Goal: Task Accomplishment & Management: Manage account settings

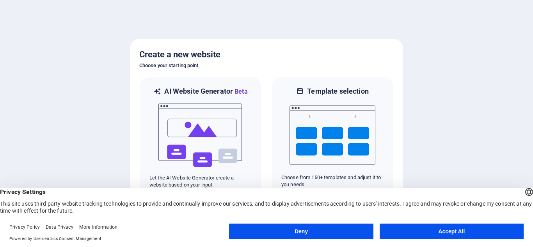
click at [452, 232] on button "Accept All" at bounding box center [451, 231] width 144 height 16
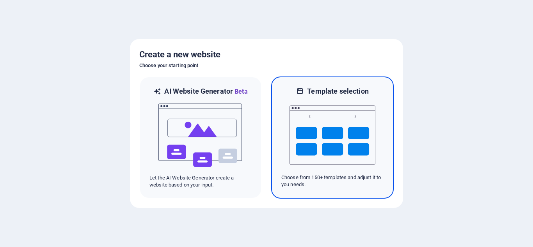
click at [317, 129] on img at bounding box center [332, 135] width 86 height 78
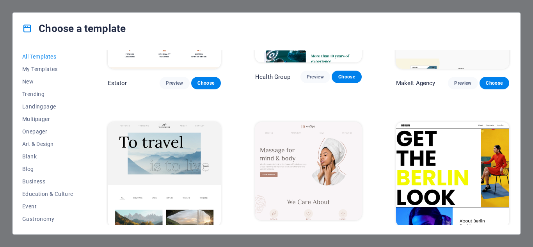
scroll to position [1688, 0]
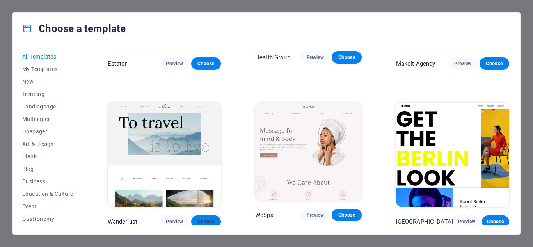
click at [197, 218] on span "Choose" at bounding box center [205, 221] width 17 height 6
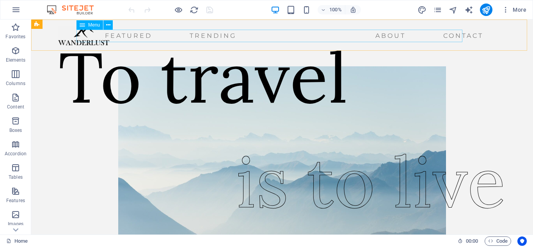
click at [441, 34] on nav "Featured Trending About Contact" at bounding box center [272, 36] width 428 height 12
click at [364, 34] on nav "Featured Trending About Contact" at bounding box center [272, 36] width 428 height 12
click at [427, 32] on nav "Featured Trending About Contact" at bounding box center [272, 36] width 428 height 12
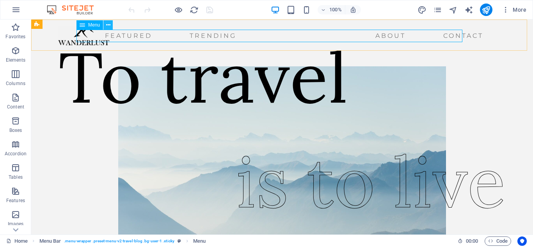
click at [109, 26] on icon at bounding box center [108, 25] width 4 height 8
click at [216, 50] on div "Featured Trending About Contact Menu" at bounding box center [281, 34] width 501 height 31
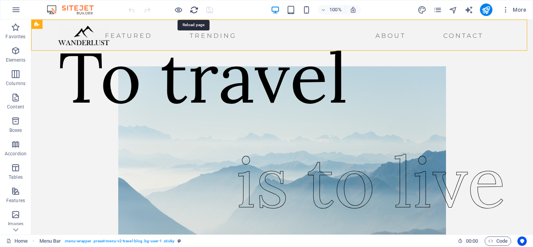
click at [194, 12] on icon "reload" at bounding box center [194, 9] width 9 height 9
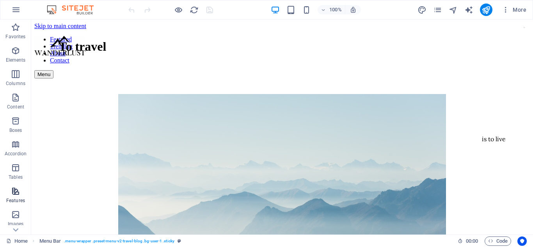
click at [16, 198] on p "Features" at bounding box center [15, 200] width 19 height 6
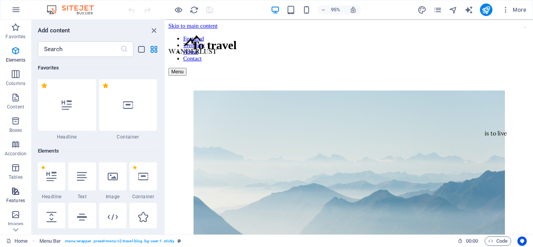
scroll to position [3040, 0]
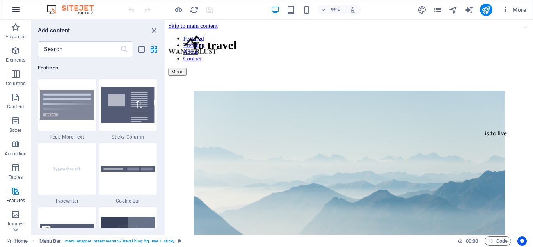
click at [17, 10] on icon "button" at bounding box center [15, 9] width 9 height 9
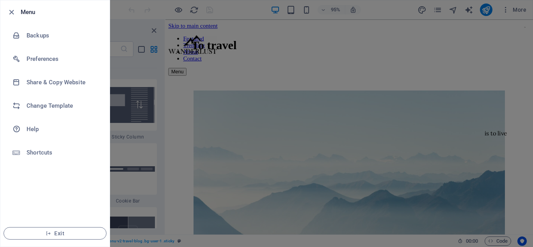
click at [138, 19] on div at bounding box center [266, 123] width 533 height 247
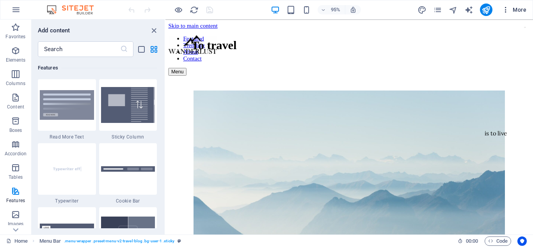
click at [506, 9] on icon "button" at bounding box center [505, 10] width 8 height 8
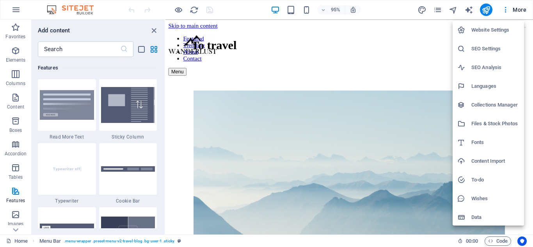
click at [493, 30] on h6 "Website Settings" at bounding box center [495, 29] width 48 height 9
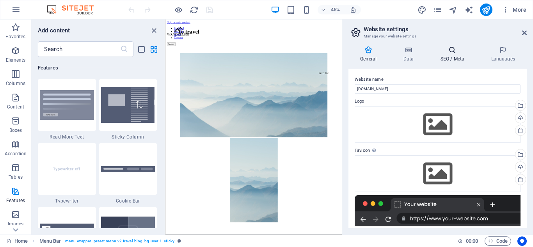
click at [451, 58] on h4 "SEO / Meta" at bounding box center [453, 54] width 51 height 16
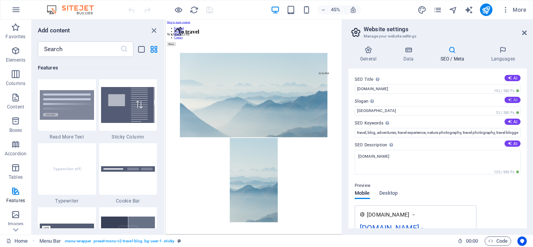
click at [510, 99] on button "AI" at bounding box center [512, 100] width 16 height 6
type input "Explore Natures Wonders, Embrace Every Adventure"
click at [511, 78] on button "AI" at bounding box center [512, 78] width 16 height 6
type input "Explore Lifes Orange Views"
click at [510, 121] on button "AI" at bounding box center [512, 122] width 16 height 6
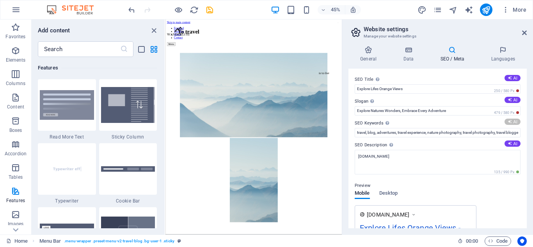
type input "travel, nature, adventure, views, explore, wanderlust"
click at [511, 144] on button "AI" at bounding box center [512, 143] width 16 height 6
type textarea "Explore the beauty of travel and nature with fresh insights. Discover more abou…"
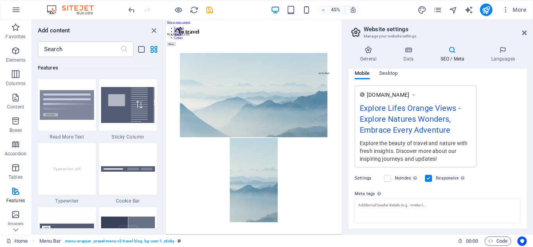
scroll to position [104, 0]
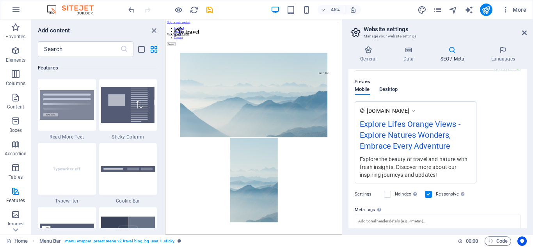
click at [389, 90] on span "Desktop" at bounding box center [388, 90] width 19 height 11
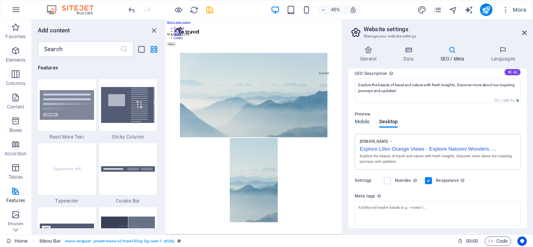
scroll to position [68, 0]
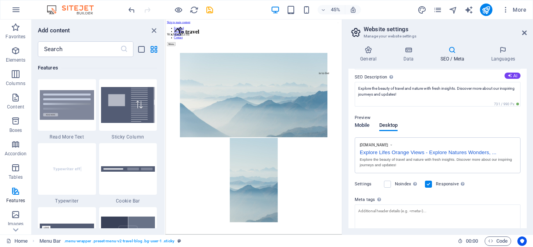
click at [361, 122] on span "Mobile" at bounding box center [361, 125] width 15 height 11
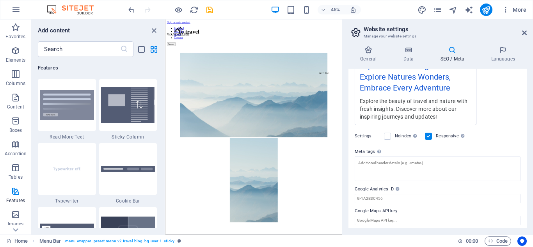
scroll to position [165, 0]
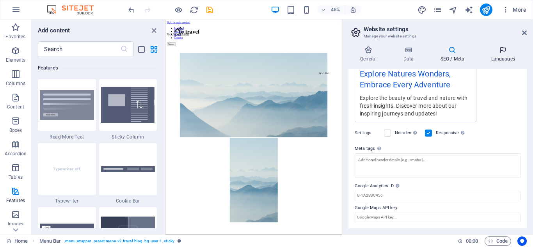
click at [503, 57] on h4 "Languages" at bounding box center [503, 54] width 48 height 16
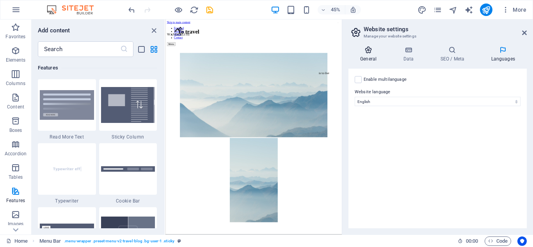
click at [361, 59] on h4 "General" at bounding box center [369, 54] width 43 height 16
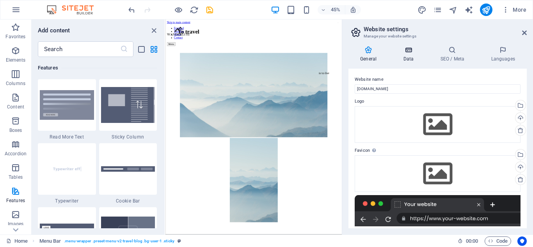
click at [416, 55] on h4 "Data" at bounding box center [409, 54] width 37 height 16
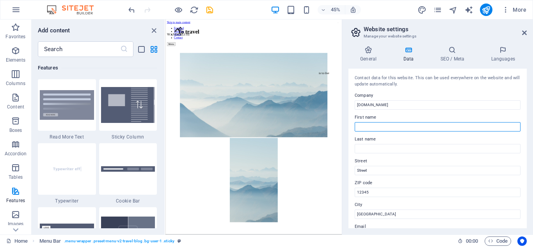
click at [377, 124] on input "First name" at bounding box center [437, 126] width 166 height 9
type input "sutaryono"
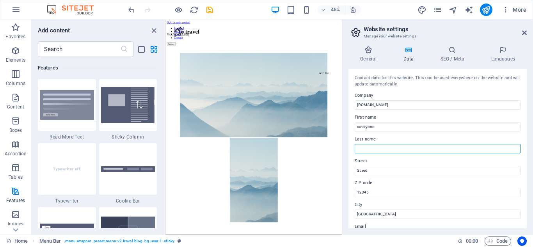
click at [386, 147] on input "Last name" at bounding box center [437, 148] width 166 height 9
type input "m"
type input "Musa khaliq"
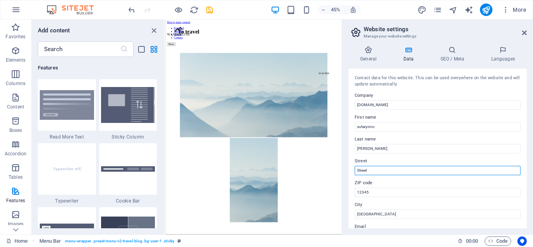
click at [399, 170] on input "Street" at bounding box center [437, 170] width 166 height 9
type input "S"
type input "DKI Jakarta"
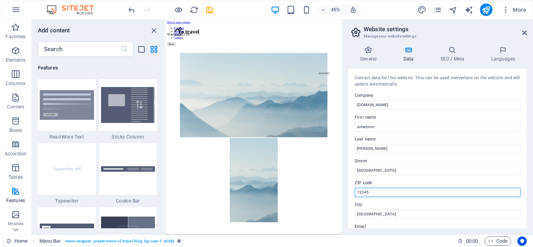
click at [420, 193] on input "12345" at bounding box center [437, 192] width 166 height 9
type input "12950"
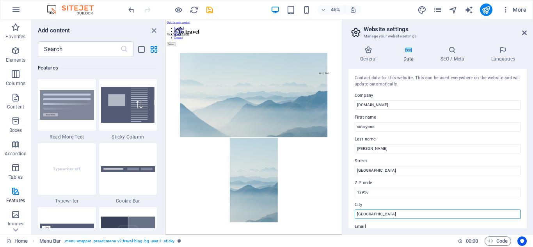
click at [439, 215] on input "Berlin" at bounding box center [437, 213] width 166 height 9
type input "B"
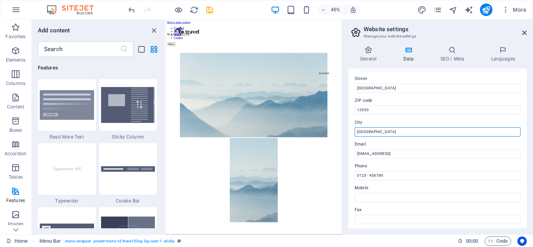
scroll to position [83, 0]
type input "jakarta"
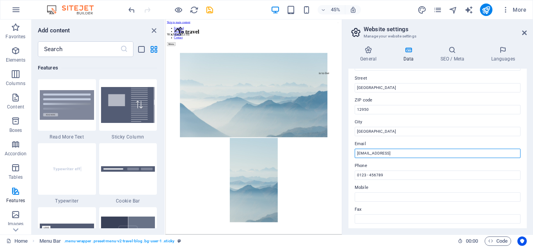
click at [450, 152] on input "d28cc9e5b454e4bea1d9a6f7d39e6e@cpanel.local" at bounding box center [437, 153] width 166 height 9
type input "d"
type input "s"
type input "info@traveasap.com"
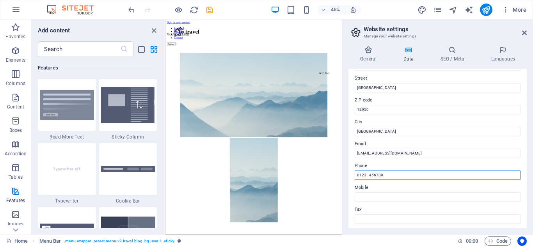
click at [437, 172] on input "0123 - 456789" at bounding box center [437, 174] width 166 height 9
type input "0"
drag, startPoint x: 385, startPoint y: 175, endPoint x: 393, endPoint y: 175, distance: 8.2
click at [393, 175] on input "+91315679012" at bounding box center [437, 174] width 166 height 9
type input "+"
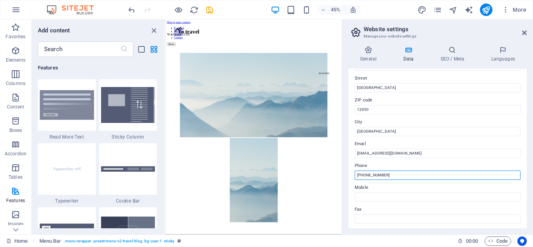
drag, startPoint x: 393, startPoint y: 175, endPoint x: 354, endPoint y: 175, distance: 38.6
click at [354, 175] on div "Contact data for this website. This can be used everywhere on the website and w…" at bounding box center [437, 148] width 178 height 159
type input "+628131582059"
drag, startPoint x: 354, startPoint y: 185, endPoint x: 496, endPoint y: 30, distance: 210.6
click at [496, 30] on h2 "Website settings" at bounding box center [444, 29] width 163 height 7
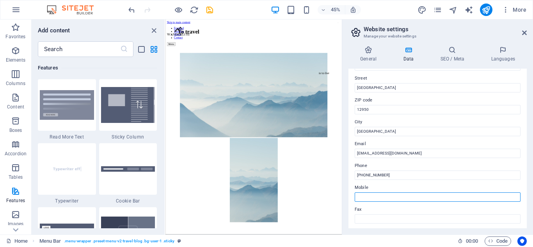
click at [369, 195] on input "Mobile" at bounding box center [437, 196] width 166 height 9
paste input "+628131582059"
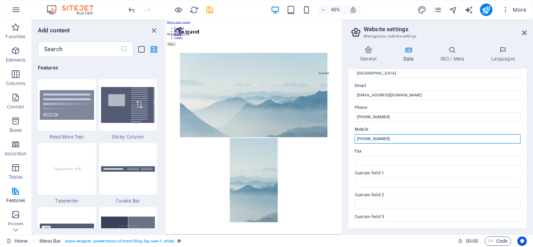
scroll to position [147, 0]
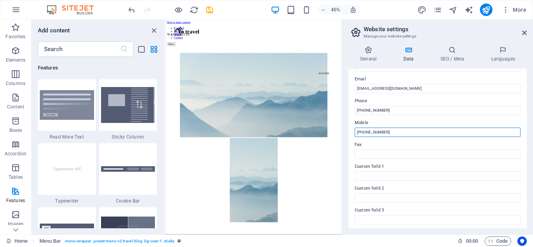
type input "+628131582059"
drag, startPoint x: 524, startPoint y: 183, endPoint x: 526, endPoint y: 199, distance: 16.5
click at [526, 202] on div "Contact data for this website. This can be used everywhere on the website and w…" at bounding box center [437, 148] width 178 height 159
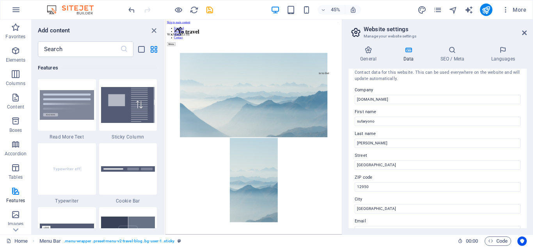
scroll to position [0, 0]
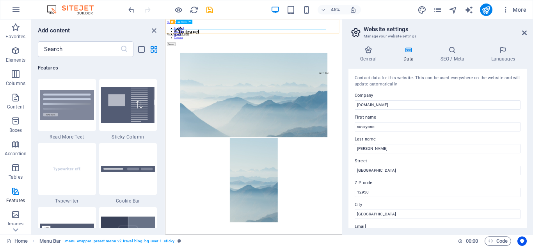
click at [430, 36] on nav "Featured Trending About Contact" at bounding box center [360, 50] width 385 height 28
drag, startPoint x: 354, startPoint y: 73, endPoint x: 358, endPoint y: 80, distance: 7.2
click at [358, 82] on div "Contact data for this website. This can be used everywhere on the website and w…" at bounding box center [437, 148] width 178 height 159
drag, startPoint x: 356, startPoint y: 75, endPoint x: 389, endPoint y: 78, distance: 32.9
click at [389, 78] on div "Contact data for this website. This can be used everywhere on the website and w…" at bounding box center [437, 81] width 166 height 13
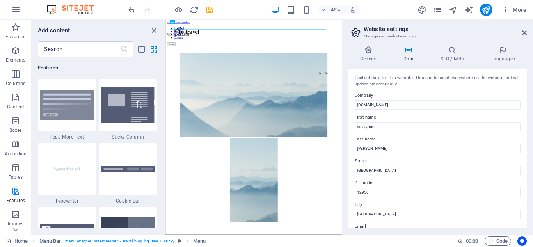
drag, startPoint x: 399, startPoint y: 81, endPoint x: 383, endPoint y: 86, distance: 16.8
click at [367, 82] on div "Contact data for this website. This can be used everywhere on the website and w…" at bounding box center [437, 81] width 166 height 13
drag, startPoint x: 395, startPoint y: 84, endPoint x: 366, endPoint y: 82, distance: 29.3
click at [366, 82] on div "Contact data for this website. This can be used everywhere on the website and w…" at bounding box center [437, 81] width 166 height 13
drag, startPoint x: 354, startPoint y: 74, endPoint x: 372, endPoint y: 92, distance: 25.1
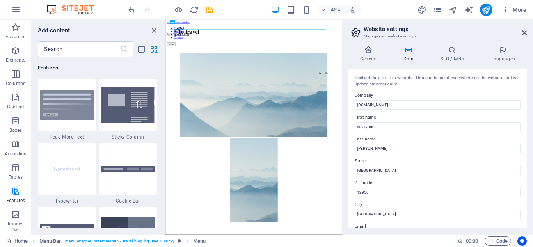
click at [372, 92] on div "Contact data for this website. This can be used everywhere on the website and w…" at bounding box center [437, 148] width 178 height 159
drag, startPoint x: 374, startPoint y: 96, endPoint x: 353, endPoint y: 95, distance: 21.1
click at [353, 95] on div "Contact data for this website. This can be used everywhere on the website and w…" at bounding box center [437, 148] width 178 height 159
click at [400, 104] on input "[DOMAIN_NAME]" at bounding box center [437, 104] width 166 height 9
type input "a"
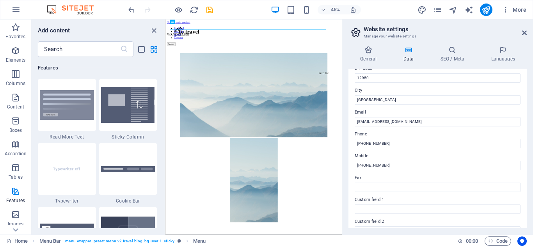
scroll to position [117, 0]
type input "traveasap.com"
drag, startPoint x: 383, startPoint y: 193, endPoint x: 360, endPoint y: 196, distance: 22.8
click at [360, 196] on label "Custom field 1" at bounding box center [437, 197] width 166 height 9
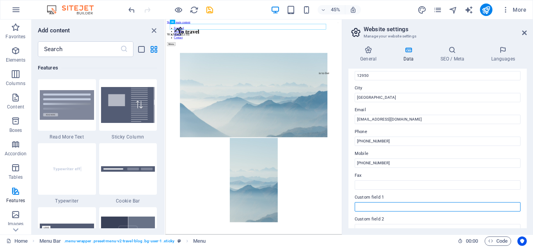
click at [360, 202] on input "Custom field 1" at bounding box center [437, 206] width 166 height 9
drag, startPoint x: 355, startPoint y: 197, endPoint x: 375, endPoint y: 195, distance: 20.4
click at [375, 195] on label "Custom field 1" at bounding box center [437, 197] width 166 height 9
click at [375, 202] on input "Custom field 1" at bounding box center [437, 206] width 166 height 9
drag, startPoint x: 362, startPoint y: 25, endPoint x: 373, endPoint y: 25, distance: 11.3
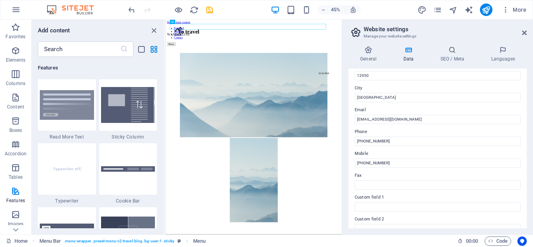
click at [370, 26] on header "Website settings Manage your website settings" at bounding box center [438, 29] width 177 height 20
drag, startPoint x: 410, startPoint y: 27, endPoint x: 365, endPoint y: 29, distance: 44.9
click at [365, 29] on h2 "Website settings" at bounding box center [444, 29] width 163 height 7
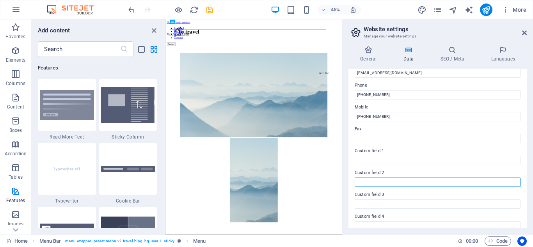
click at [357, 182] on input "Custom field 2" at bounding box center [437, 181] width 166 height 9
paste input "Full Name For identifying the traveler → e.g., John Doe"
type input "Full Name For identifying the traveler → e.g., John Doe"
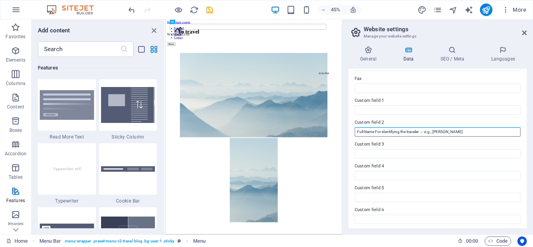
scroll to position [215, 0]
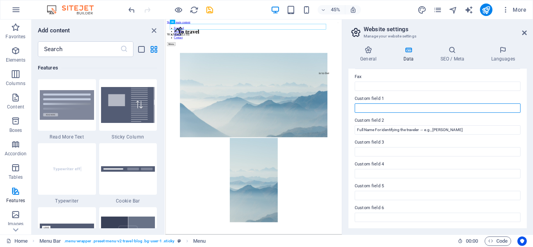
click at [358, 108] on input "Custom field 1" at bounding box center [437, 107] width 166 height 9
paste input "Email Address For sending booking details → e.g., john@email.com"
type input "Email Address For sending booking details → e.g., john@email.com"
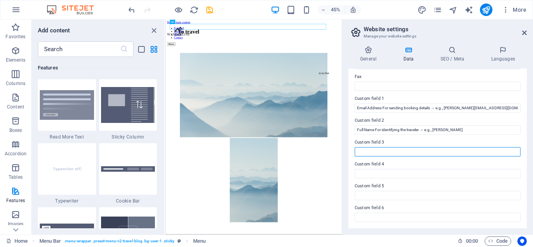
click at [361, 149] on input "Custom field 3" at bounding box center [437, 151] width 166 height 9
paste input "Phone / WhatsApp For quick contact or confirmations → e.g., +62 813xxxx"
type input "Phone / WhatsApp For quick contact or confirmations → e.g., +62 813xxxx"
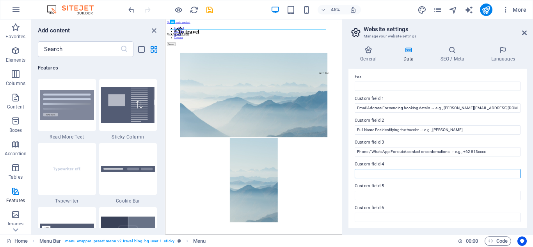
click at [360, 172] on input "Custom field 4" at bounding box center [437, 173] width 166 height 9
paste input "Travel Date Key for planning trips → e.g., 20 December 2025"
type input "Travel Date Key for planning trips → e.g., 20 December 2025"
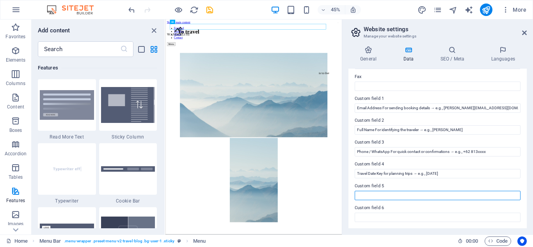
click at [363, 196] on input "Custom field 5" at bounding box center [437, 195] width 166 height 9
paste input "Destination / Package Which tour or location they want → e.g., Bali 3D2N Tour"
click at [473, 195] on input "Destination / Package Which tour or location they want → e.g., Bali 3D2N Tour" at bounding box center [437, 195] width 166 height 9
type input "Destination / Package Which tour or location they want → e.g., all country3D2N …"
click at [453, 209] on label "Custom field 6" at bounding box center [437, 207] width 166 height 9
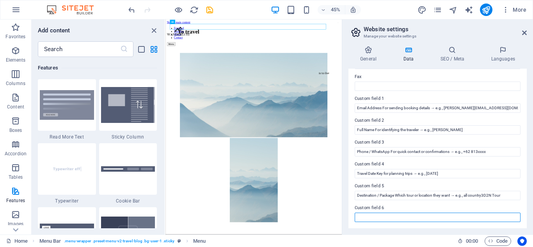
click at [453, 213] on input "Custom field 6" at bounding box center [437, 217] width 166 height 9
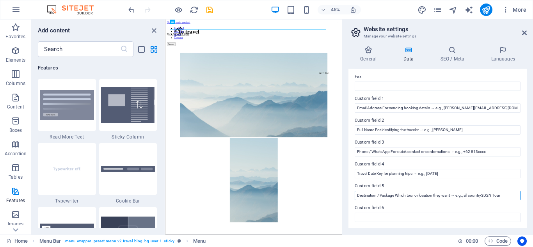
click at [484, 196] on input "Destination / Package Which tour or location they want → e.g., all country3D2N …" at bounding box center [437, 195] width 166 height 9
type input "Destination / Package Which tour or location they want → e.g., all country 3D2N…"
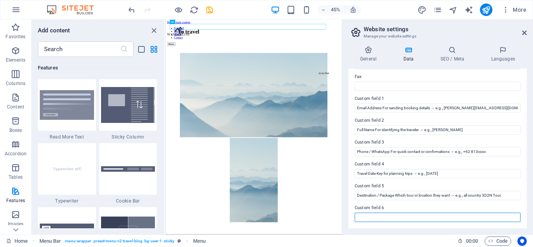
click at [359, 216] on input "Custom field 6" at bounding box center [437, 217] width 166 height 9
paste input "Special Requests / Notes For extras like pickup, meal preference, etc."
type input "Special Requests / Notes For extras like pickup, meal preference, etc."
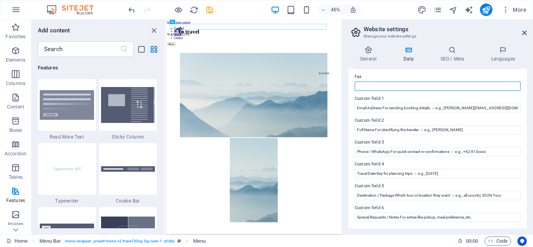
click at [373, 84] on input "Fax" at bounding box center [437, 86] width 166 height 9
type input "N/A"
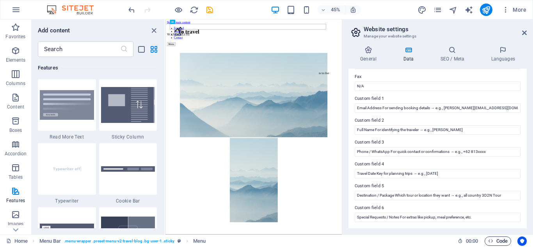
click at [491, 241] on icon "button" at bounding box center [490, 240] width 5 height 5
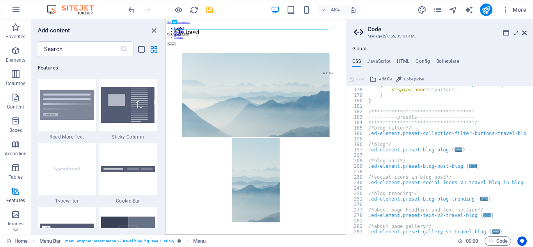
scroll to position [420, 0]
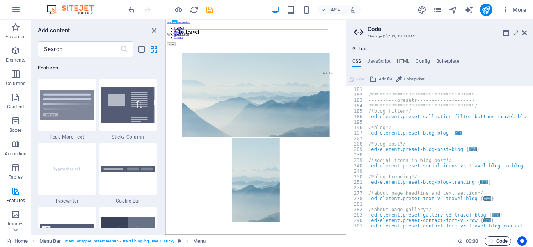
click at [492, 241] on icon "button" at bounding box center [490, 240] width 5 height 5
click at [488, 241] on icon "button" at bounding box center [490, 240] width 5 height 5
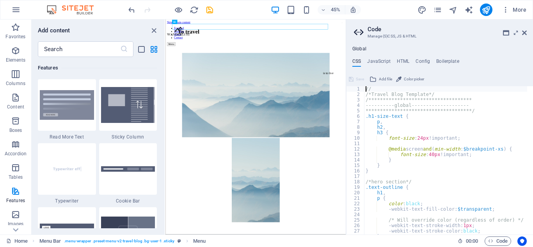
scroll to position [0, 0]
click at [404, 58] on h4 "HTML" at bounding box center [403, 62] width 13 height 9
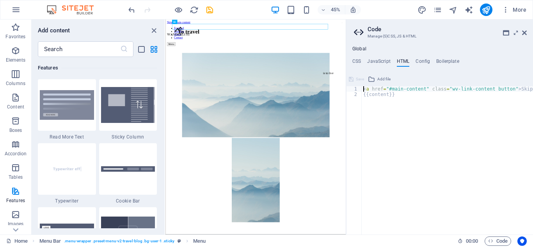
type textarea "<a href="#main-content" class="wv-link-content button">Skip to main content</a>"
click at [356, 63] on h4 "CSS" at bounding box center [356, 62] width 9 height 9
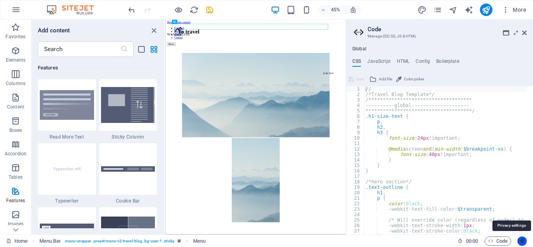
click at [522, 239] on icon "Usercentrics" at bounding box center [521, 240] width 5 height 5
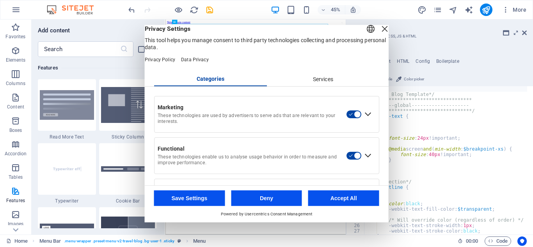
click at [324, 86] on div "Services" at bounding box center [322, 79] width 113 height 13
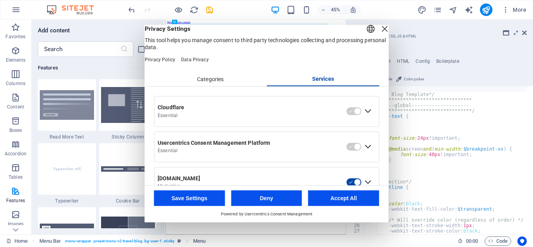
click at [210, 86] on div "Categories" at bounding box center [210, 79] width 113 height 13
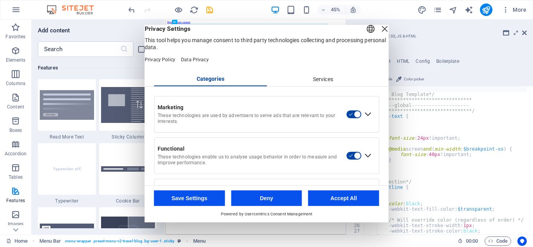
click at [367, 120] on div "Expand Marketing" at bounding box center [367, 114] width 12 height 12
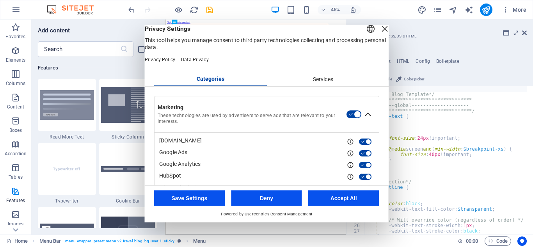
click at [208, 86] on div "Categories" at bounding box center [210, 79] width 113 height 14
click at [363, 120] on div "Collapse Marketing" at bounding box center [367, 114] width 12 height 12
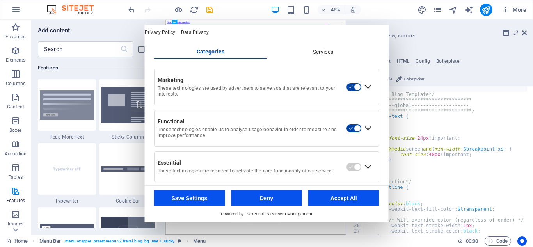
scroll to position [30, 0]
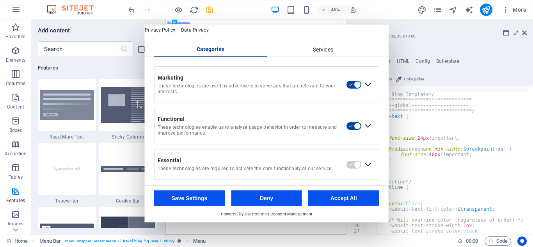
click at [364, 132] on div "Expand Functional" at bounding box center [367, 126] width 12 height 12
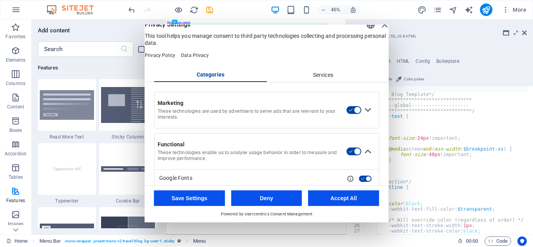
scroll to position [5, 0]
click at [367, 157] on div "Collapse Functional" at bounding box center [367, 151] width 12 height 12
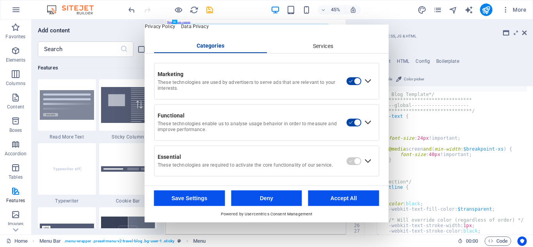
scroll to position [43, 0]
click at [362, 159] on div "Expand Essential" at bounding box center [367, 160] width 12 height 12
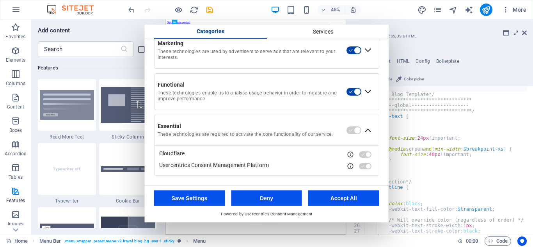
scroll to position [73, 0]
click at [365, 131] on div "Collapse Essential" at bounding box center [367, 130] width 12 height 12
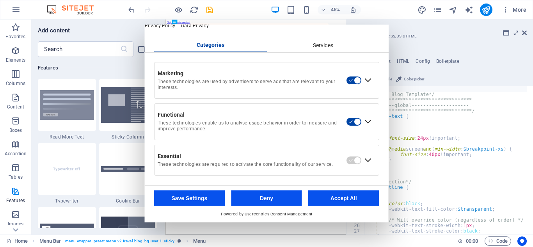
click at [335, 198] on button "Accept All" at bounding box center [343, 198] width 71 height 16
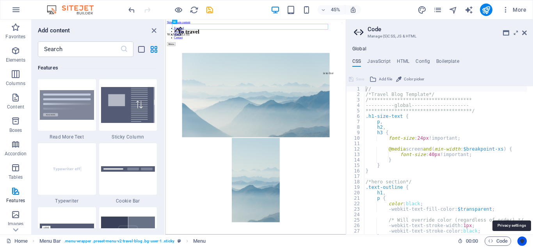
click at [521, 242] on icon "Usercentrics" at bounding box center [521, 240] width 5 height 5
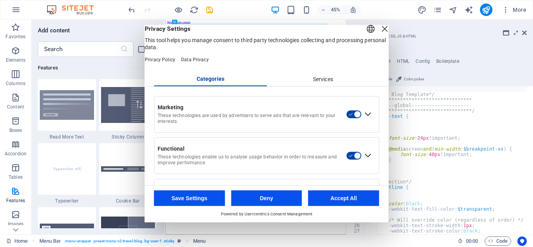
click at [193, 196] on button "Save Settings" at bounding box center [189, 198] width 71 height 16
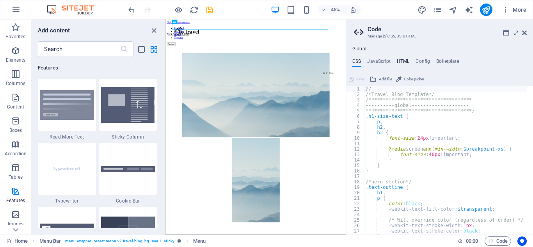
click at [403, 60] on h4 "HTML" at bounding box center [403, 62] width 13 height 9
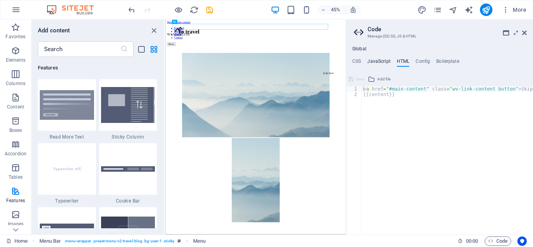
click at [380, 60] on h4 "JavaScript" at bounding box center [378, 62] width 23 height 9
type textarea "/* JS for preset "Menu V2" */"
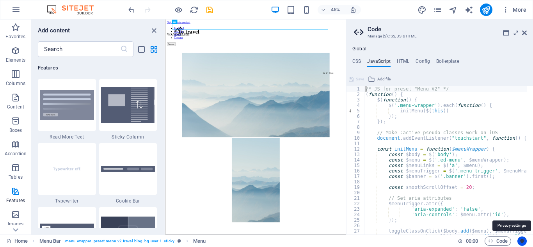
click at [520, 243] on icon "Usercentrics" at bounding box center [521, 240] width 5 height 5
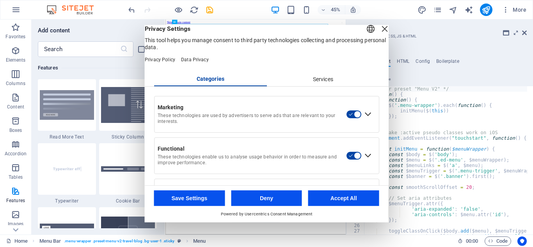
click at [197, 196] on button "Save Settings" at bounding box center [189, 198] width 71 height 16
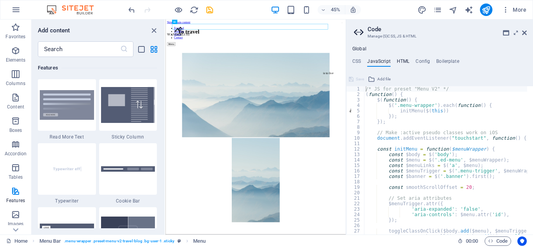
click at [401, 61] on h4 "HTML" at bounding box center [403, 62] width 13 height 9
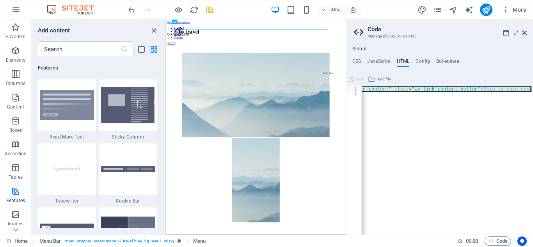
scroll to position [0, 39]
drag, startPoint x: 364, startPoint y: 89, endPoint x: 532, endPoint y: 92, distance: 168.5
click at [532, 92] on div "< a href = "#main-content" class = "wv-link-content button" > Skip to main cont…" at bounding box center [429, 162] width 211 height 153
click at [402, 87] on div "< a href = "#main-content" class = "wv-link-content button" > Skip to main cont…" at bounding box center [446, 160] width 171 height 148
drag, startPoint x: 363, startPoint y: 89, endPoint x: 532, endPoint y: 89, distance: 168.8
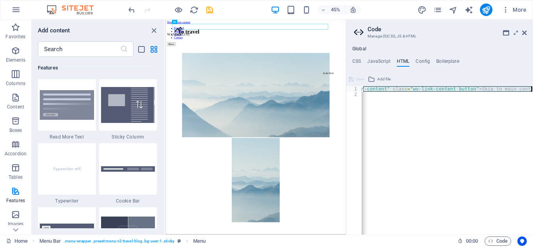
click at [532, 89] on div "< a href = "#main-content" class = "wv-link-content button" > Skip to main cont…" at bounding box center [427, 162] width 211 height 153
click at [521, 242] on icon "Usercentrics" at bounding box center [521, 240] width 5 height 5
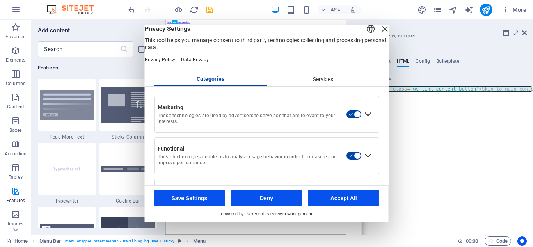
click at [379, 34] on div "Close Layer" at bounding box center [384, 28] width 11 height 11
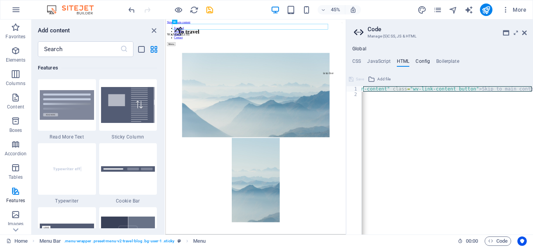
click at [419, 60] on h4 "Config" at bounding box center [422, 62] width 14 height 9
type textarea "$lh-h3-all: (1.3, null, null);"
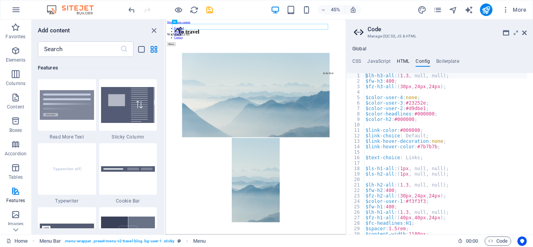
click at [397, 64] on h4 "HTML" at bounding box center [403, 62] width 13 height 9
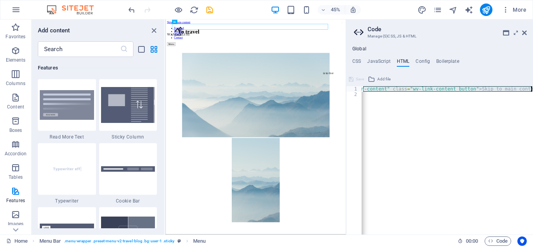
click at [412, 88] on div "< a href = "#main-content" class = "wv-link-content button" > Skip to main cont…" at bounding box center [446, 160] width 171 height 148
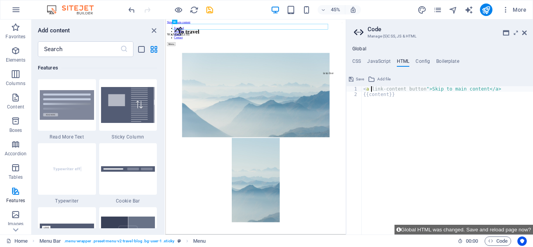
scroll to position [0, 0]
click at [485, 87] on div "link-content button">Skip to main content </ a > {{content}}" at bounding box center [446, 165] width 171 height 159
type textarea "l"
paste textarea "{{content}}"
click at [395, 101] on div "< a href = "#content" class = "wv-link-content button" > Skip to main content <…" at bounding box center [460, 162] width 198 height 153
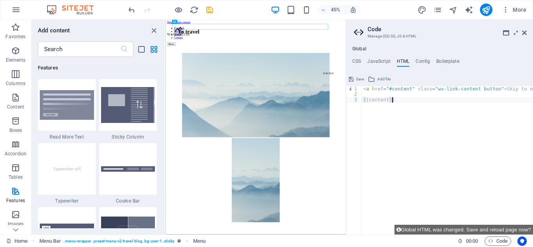
type textarea "<a href="#content" class="wv-link-content button">Skip to main content</a>"
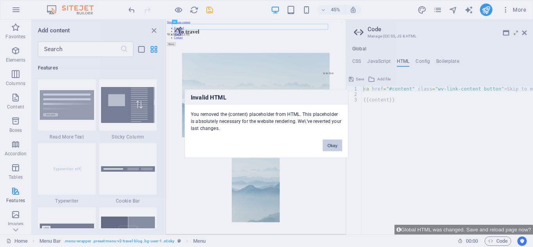
click at [336, 147] on button "Okay" at bounding box center [331, 145] width 19 height 12
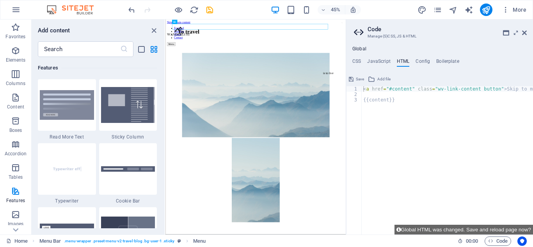
click at [394, 98] on div "< a href = "#content" class = "wv-link-content button" > Skip to main content <…" at bounding box center [460, 162] width 198 height 153
click at [367, 99] on div "< a href = "#content" class = "wv-link-content button" > Skip to main content <…" at bounding box center [460, 162] width 198 height 153
paste textarea "<a href="#content" class="wv-link-content button">Skip to main content</a>"
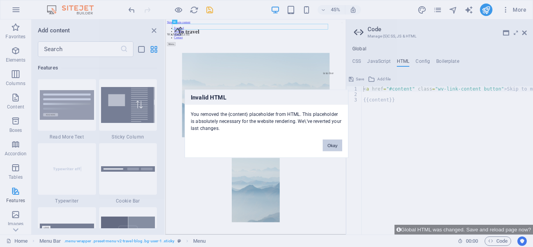
click at [338, 142] on button "Okay" at bounding box center [331, 145] width 19 height 12
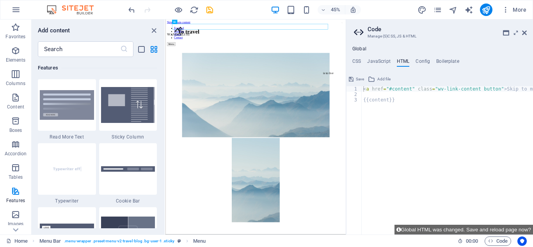
type textarea "{{content}}"
click at [376, 140] on div "< a href = "#content" class = "wv-link-content button" > Skip to main content <…" at bounding box center [460, 162] width 198 height 153
click at [419, 60] on h4 "Config" at bounding box center [422, 62] width 14 height 9
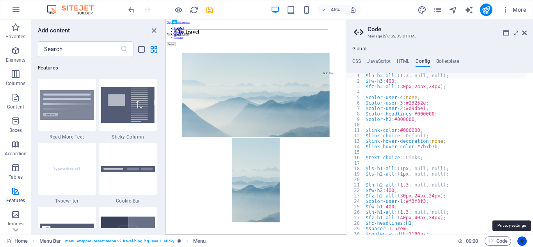
click at [521, 241] on icon "Usercentrics" at bounding box center [521, 240] width 5 height 5
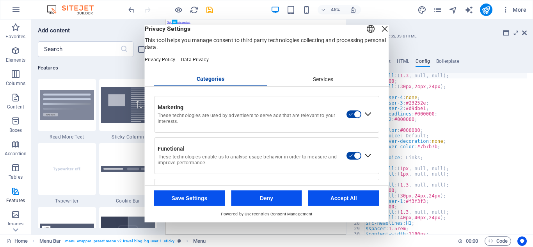
click at [206, 195] on button "Save Settings" at bounding box center [189, 198] width 71 height 16
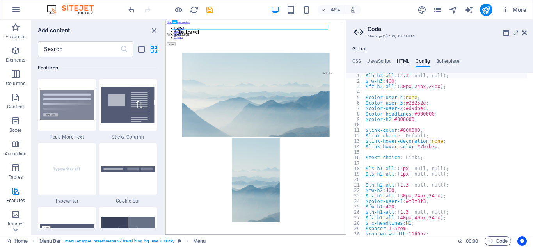
click at [399, 61] on h4 "HTML" at bounding box center [403, 62] width 13 height 9
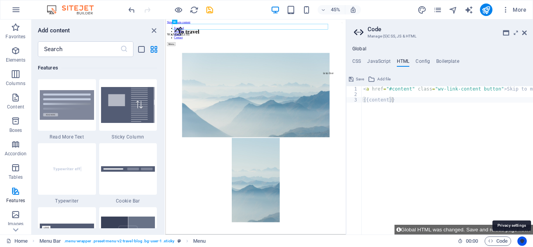
click at [520, 240] on icon "Usercentrics" at bounding box center [521, 240] width 5 height 5
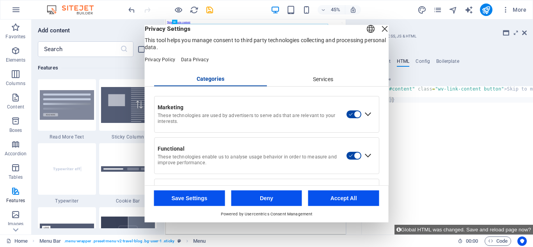
click at [183, 197] on button "Save Settings" at bounding box center [189, 198] width 71 height 16
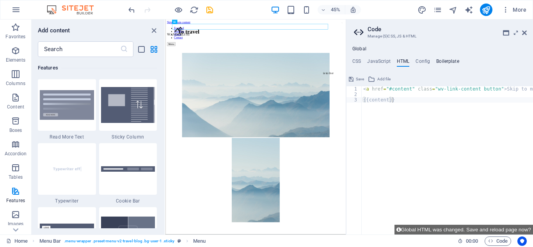
click at [446, 61] on h4 "Boilerplate" at bounding box center [447, 62] width 23 height 9
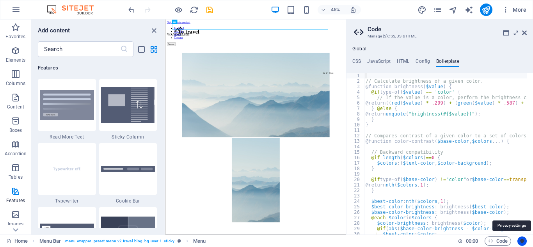
click at [523, 240] on icon "Usercentrics" at bounding box center [521, 240] width 5 height 5
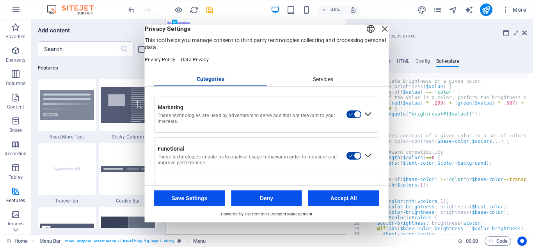
click at [206, 196] on button "Save Settings" at bounding box center [189, 198] width 71 height 16
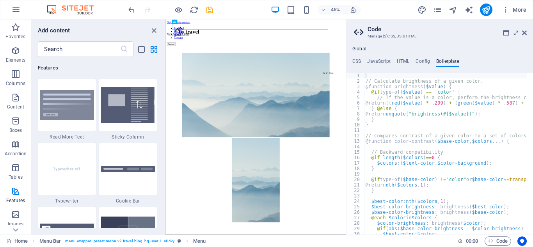
drag, startPoint x: 532, startPoint y: 70, endPoint x: 532, endPoint y: 81, distance: 10.9
click at [532, 93] on div "**********" at bounding box center [439, 146] width 187 height 176
click at [505, 32] on icon at bounding box center [506, 33] width 6 height 6
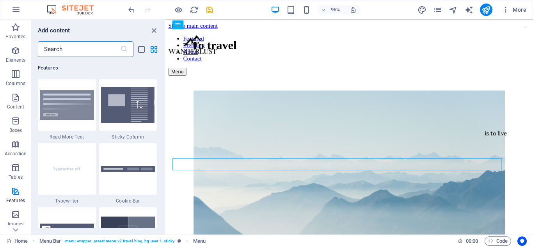
click at [85, 50] on input "text" at bounding box center [79, 49] width 82 height 16
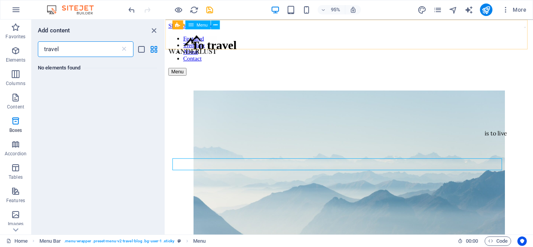
click at [198, 26] on span "Menu" at bounding box center [202, 25] width 11 height 4
click at [174, 25] on div "Menu Bar" at bounding box center [181, 23] width 33 height 9
type input "travel"
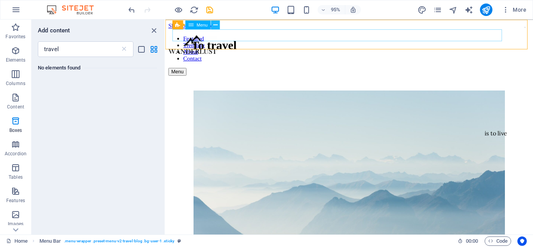
click at [215, 21] on icon at bounding box center [215, 25] width 4 height 8
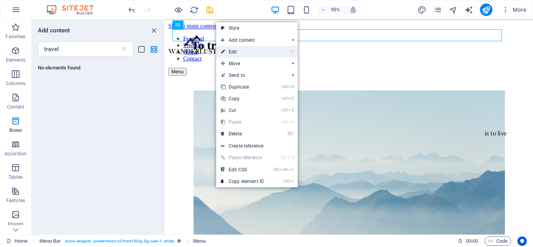
click at [233, 52] on link "⏎ Edit" at bounding box center [242, 52] width 52 height 12
select select
select select "1"
select select
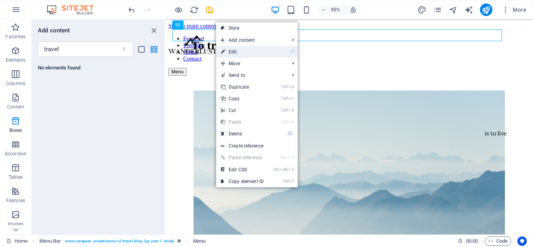
select select "2"
select select
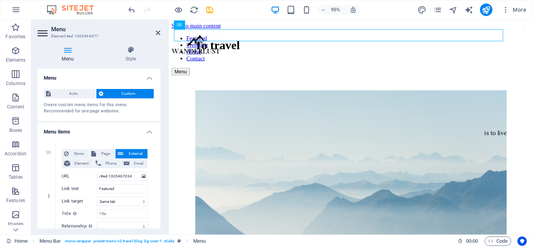
drag, startPoint x: 158, startPoint y: 110, endPoint x: 159, endPoint y: 134, distance: 24.2
click at [159, 134] on div "Menu Auto Custom Create custom menu items for this menu. Recommended for one-pa…" at bounding box center [98, 148] width 123 height 159
click at [134, 56] on h4 "Style" at bounding box center [130, 54] width 59 height 16
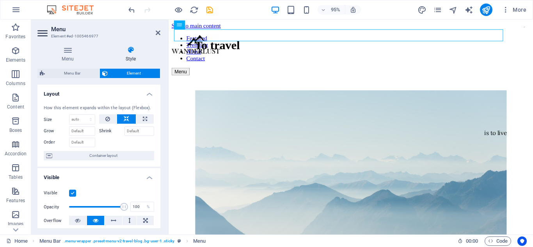
click at [47, 32] on icon at bounding box center [43, 33] width 12 height 12
click at [157, 32] on icon at bounding box center [158, 33] width 5 height 6
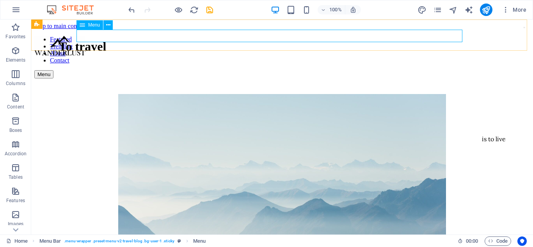
click at [191, 36] on nav "Featured Trending About Contact" at bounding box center [281, 50] width 495 height 28
click at [178, 36] on nav "Featured Trending About Contact" at bounding box center [281, 50] width 495 height 28
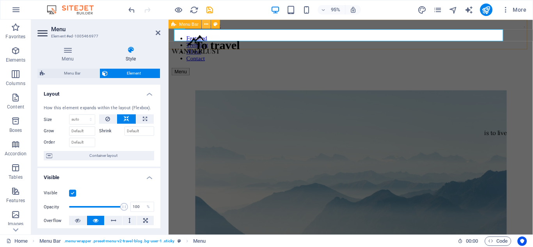
click at [206, 24] on icon at bounding box center [206, 24] width 4 height 8
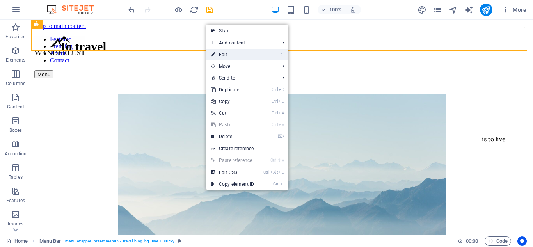
click at [227, 50] on link "⏎ Edit" at bounding box center [232, 55] width 52 height 12
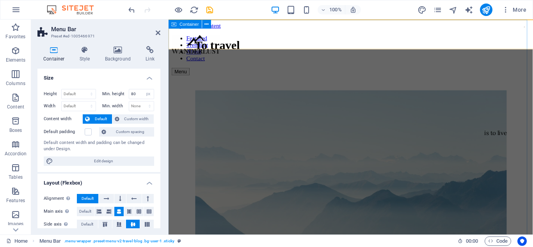
click at [243, 62] on div "To travel" at bounding box center [220, 46] width 48 height 31
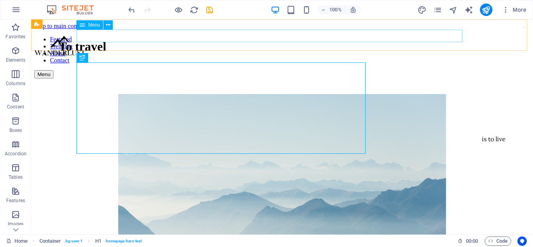
click at [214, 41] on nav "Featured Trending About Contact" at bounding box center [281, 50] width 495 height 28
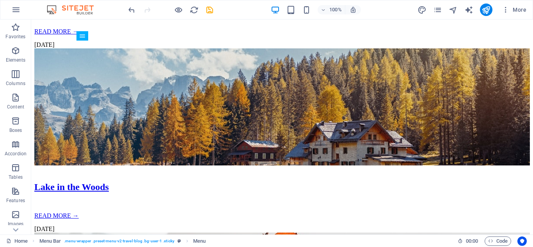
scroll to position [1485, 0]
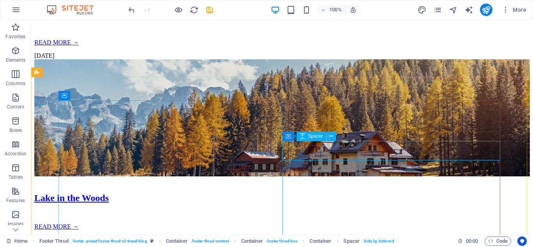
click at [322, 138] on span "Spacer" at bounding box center [315, 136] width 15 height 5
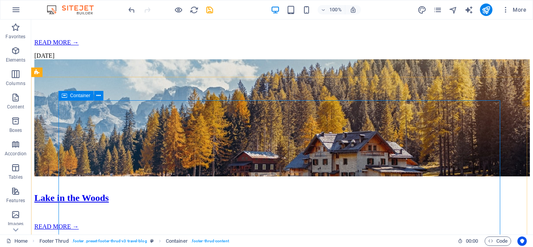
click at [65, 98] on icon at bounding box center [64, 95] width 5 height 9
click at [77, 96] on span "Container" at bounding box center [80, 95] width 20 height 5
click at [98, 96] on icon at bounding box center [98, 96] width 4 height 8
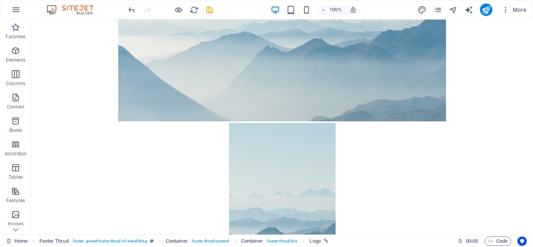
scroll to position [0, 0]
